Goal: Transaction & Acquisition: Purchase product/service

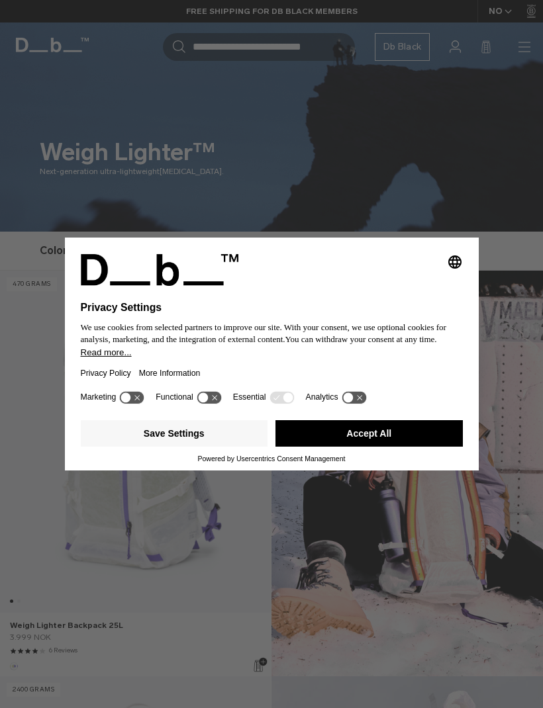
click at [185, 431] on button "Save Settings" at bounding box center [174, 433] width 187 height 26
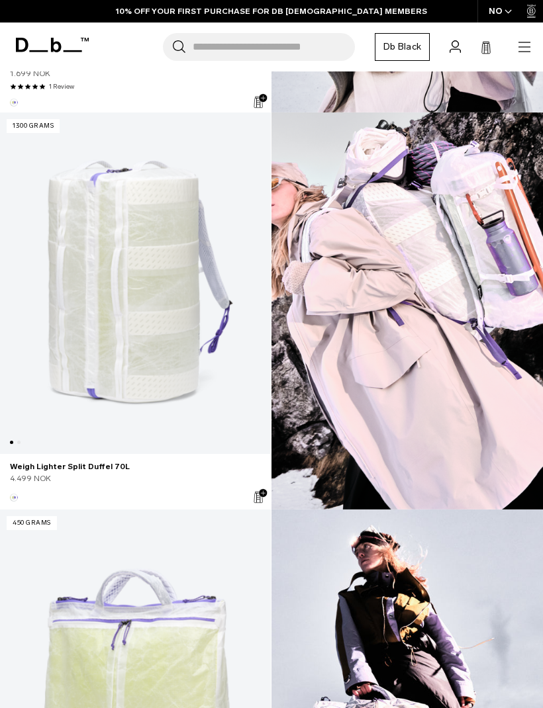
scroll to position [1357, 0]
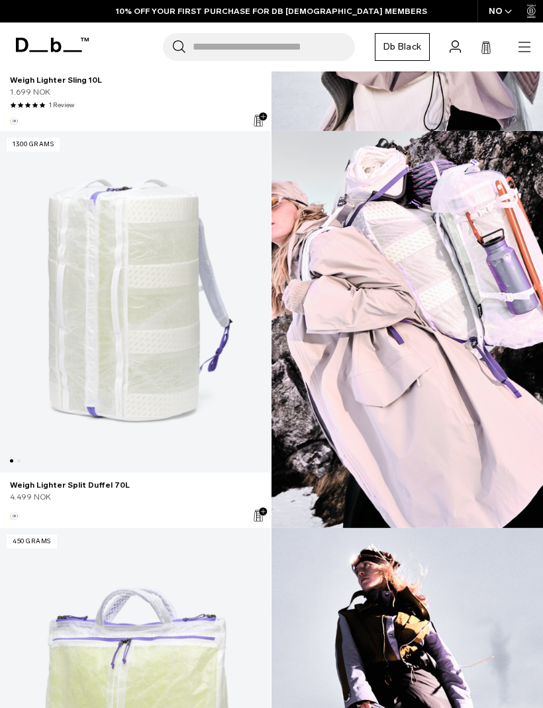
click at [79, 242] on link "Weigh Lighter Split Duffel 70L" at bounding box center [135, 302] width 271 height 342
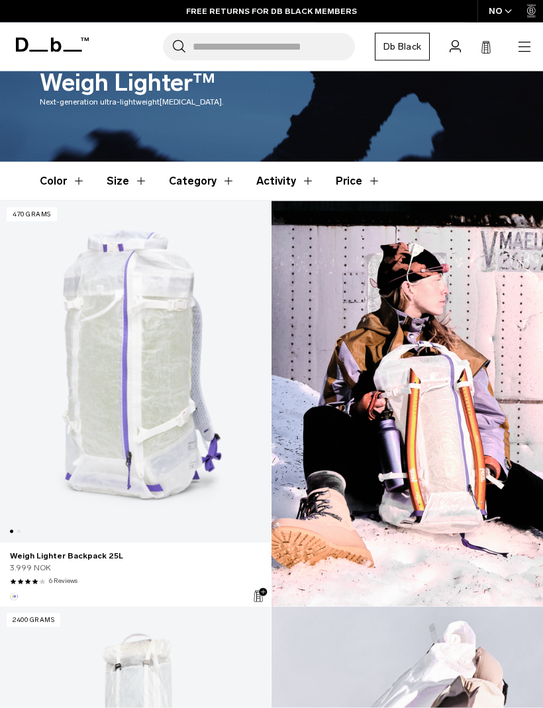
scroll to position [70, 0]
click at [103, 321] on link "Weigh Lighter Backpack 25L" at bounding box center [135, 372] width 271 height 342
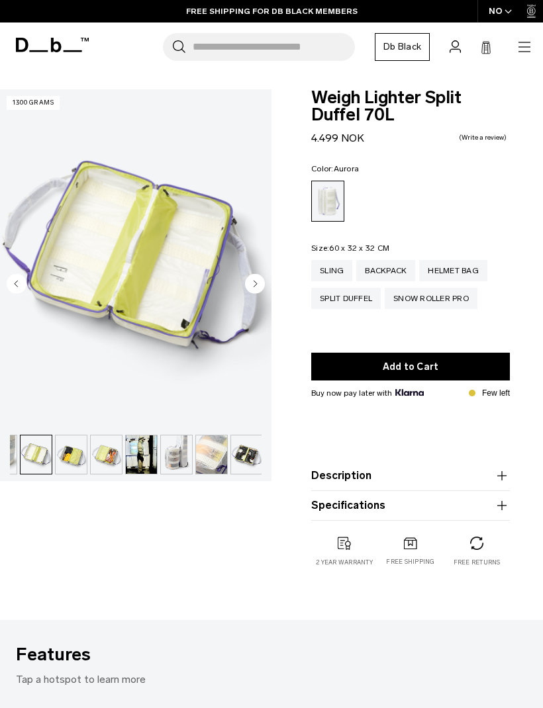
scroll to position [0, 167]
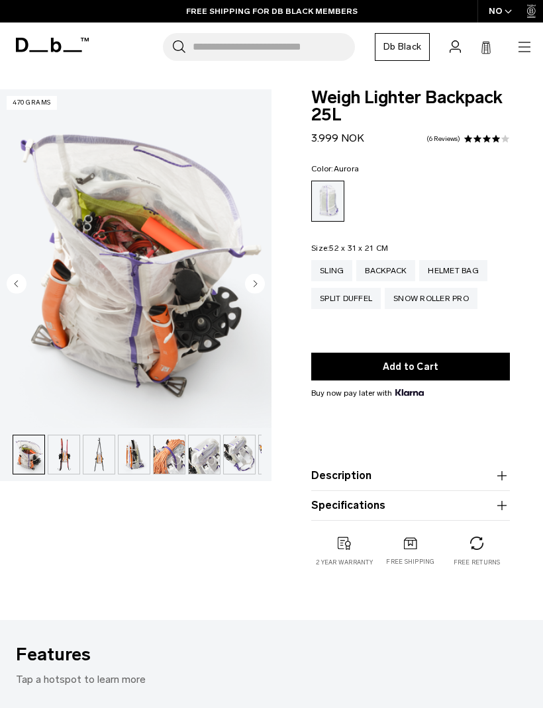
scroll to position [0, 281]
